Goal: Information Seeking & Learning: Find specific fact

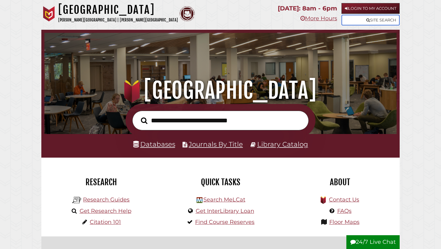
click at [358, 19] on link "Site Search" at bounding box center [371, 20] width 58 height 11
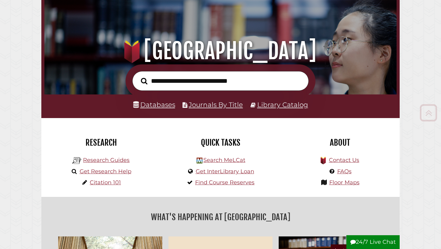
scroll to position [39, 0]
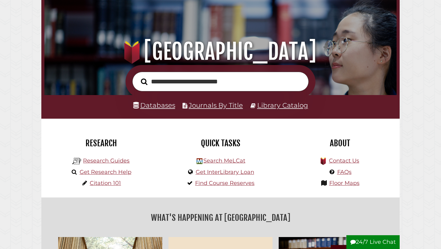
type input "**********"
click at [138, 77] on button "Search" at bounding box center [144, 82] width 13 height 10
